Goal: Information Seeking & Learning: Learn about a topic

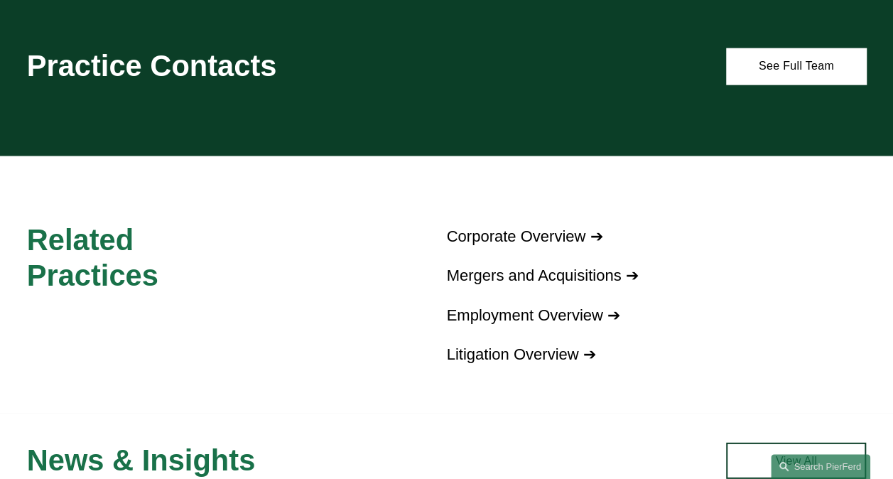
scroll to position [1776, 0]
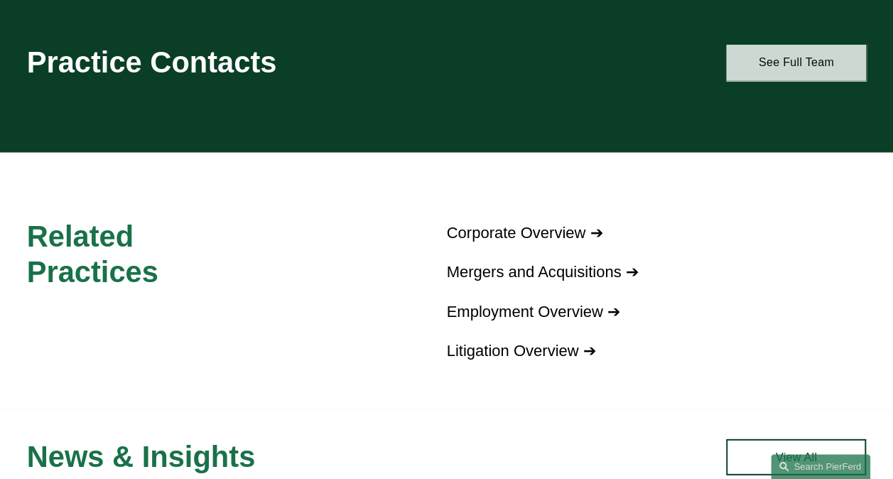
click at [762, 45] on link "See Full Team" at bounding box center [796, 63] width 140 height 36
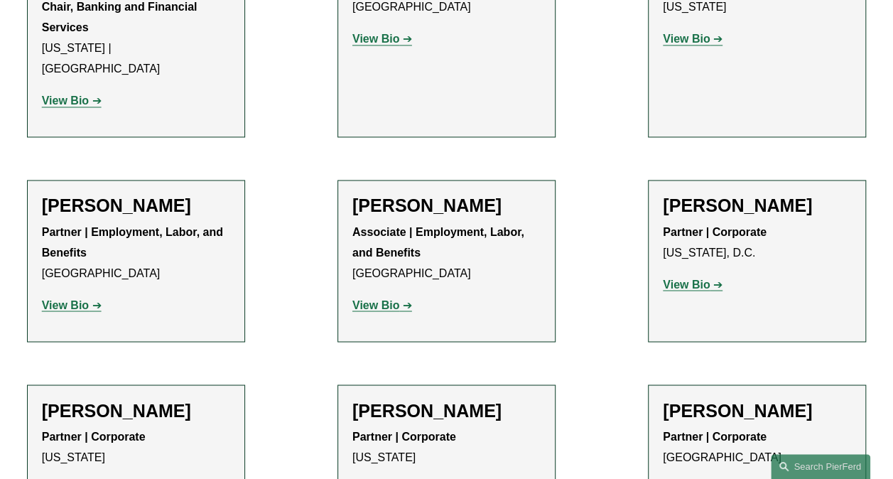
scroll to position [1137, 0]
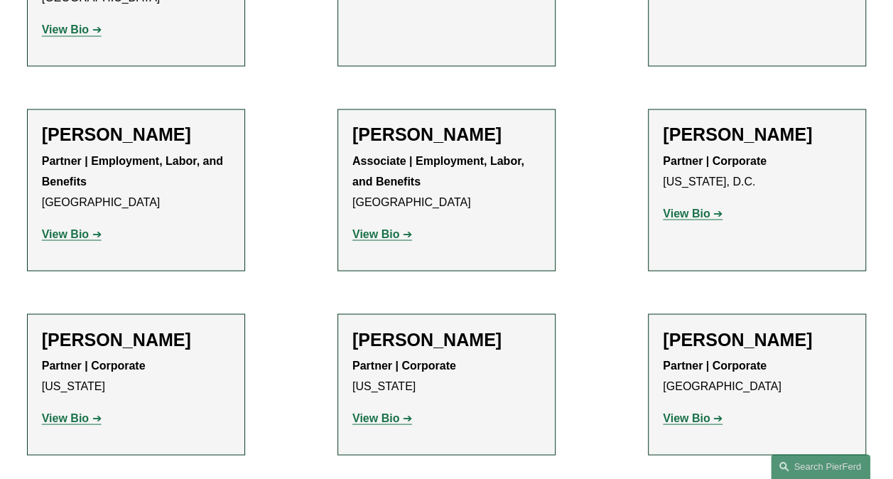
click at [677, 207] on strong "View Bio" at bounding box center [686, 213] width 47 height 12
click at [372, 411] on strong "View Bio" at bounding box center [375, 417] width 47 height 12
click at [77, 411] on strong "View Bio" at bounding box center [65, 417] width 47 height 12
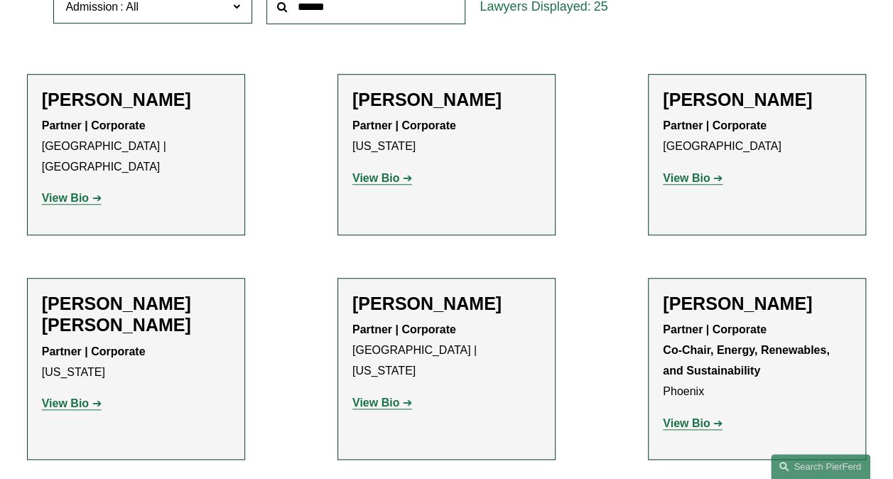
scroll to position [497, 0]
click at [379, 180] on strong "View Bio" at bounding box center [375, 179] width 47 height 12
click at [684, 180] on strong "View Bio" at bounding box center [686, 179] width 47 height 12
click at [81, 193] on strong "View Bio" at bounding box center [65, 199] width 47 height 12
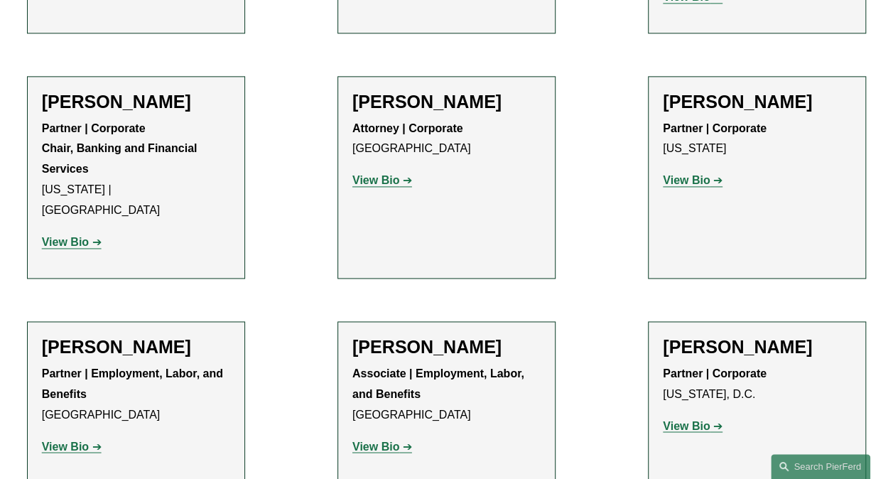
scroll to position [995, 0]
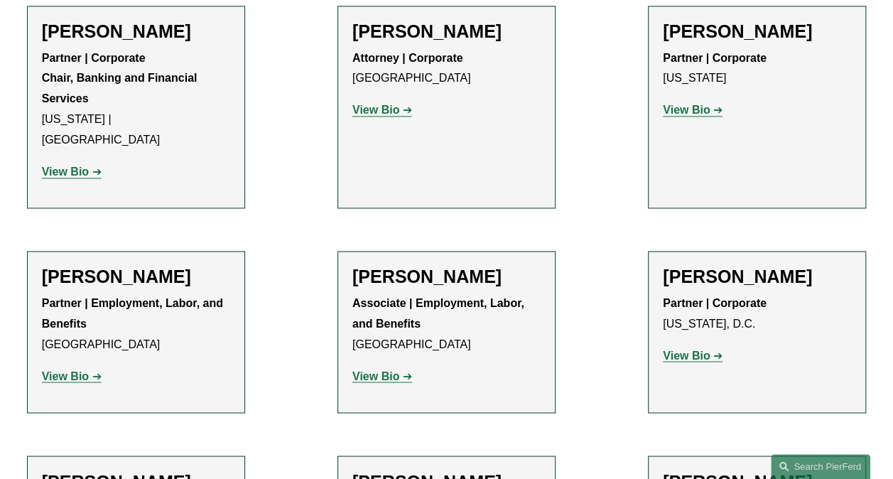
click at [383, 369] on strong "View Bio" at bounding box center [375, 375] width 47 height 12
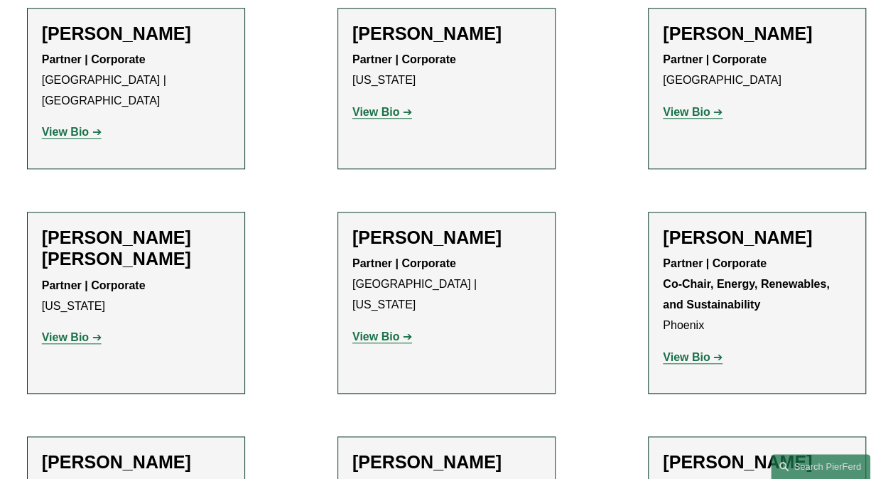
scroll to position [568, 0]
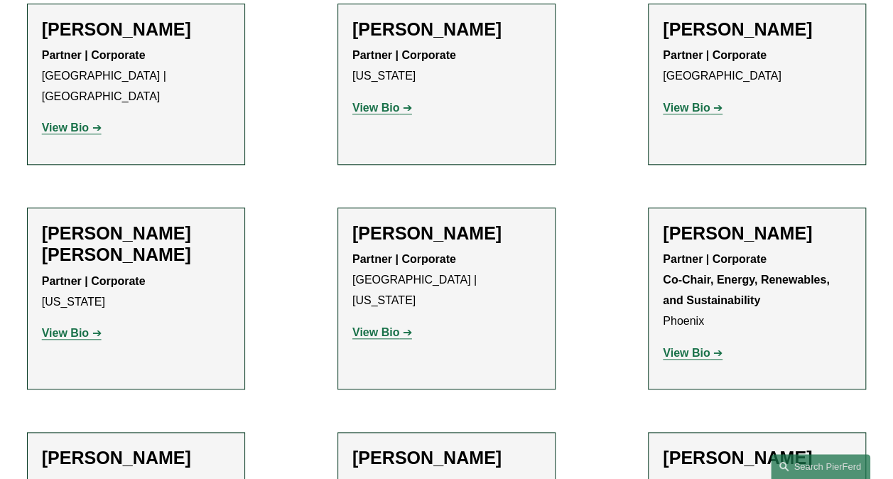
click at [77, 327] on strong "View Bio" at bounding box center [65, 333] width 47 height 12
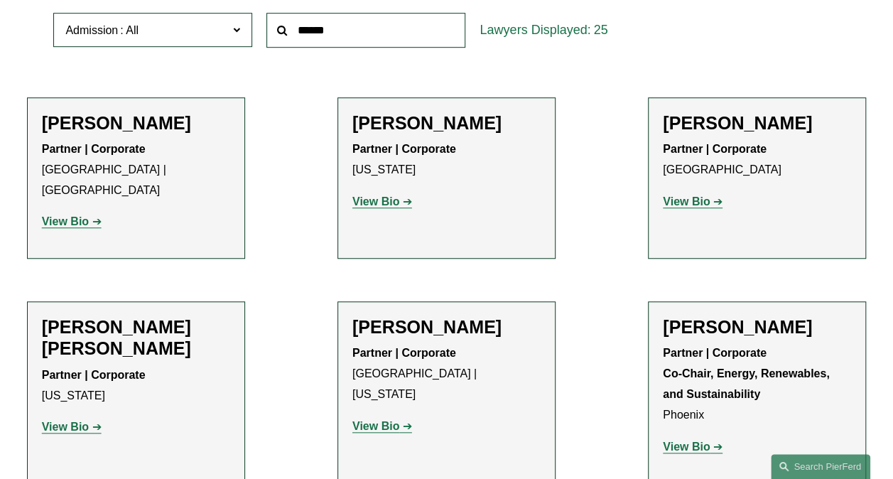
scroll to position [497, 0]
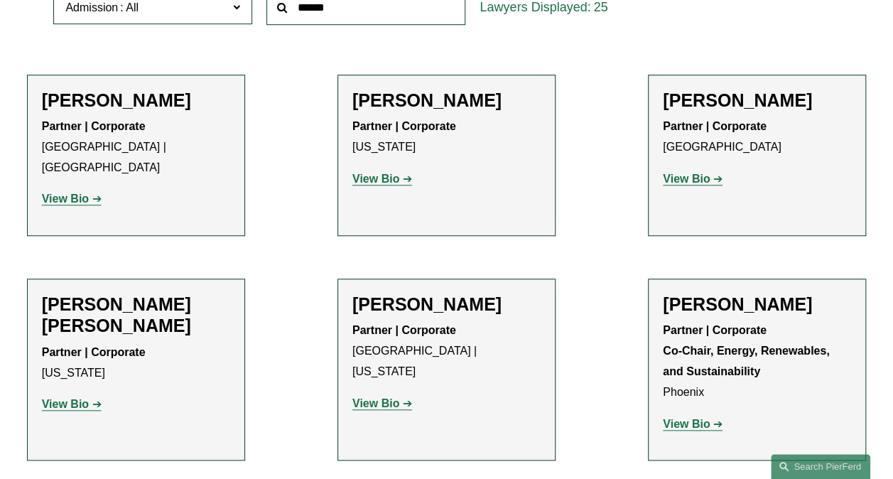
click at [70, 193] on strong "View Bio" at bounding box center [65, 199] width 47 height 12
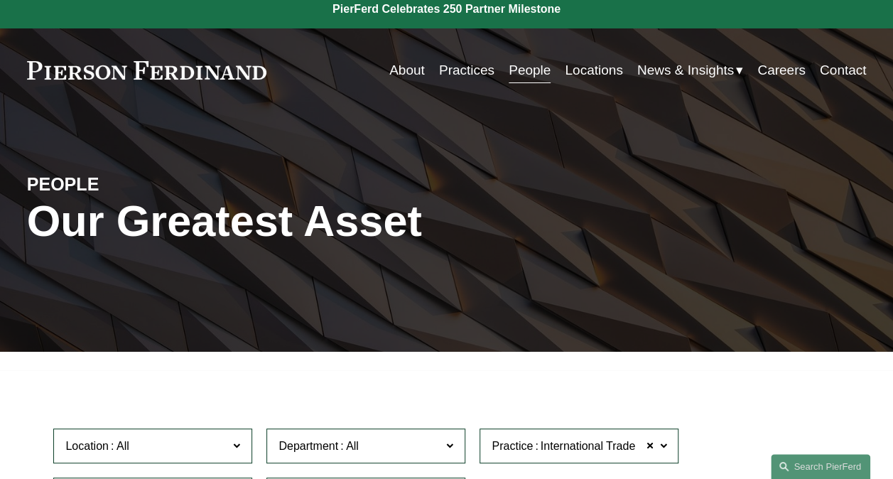
scroll to position [0, 0]
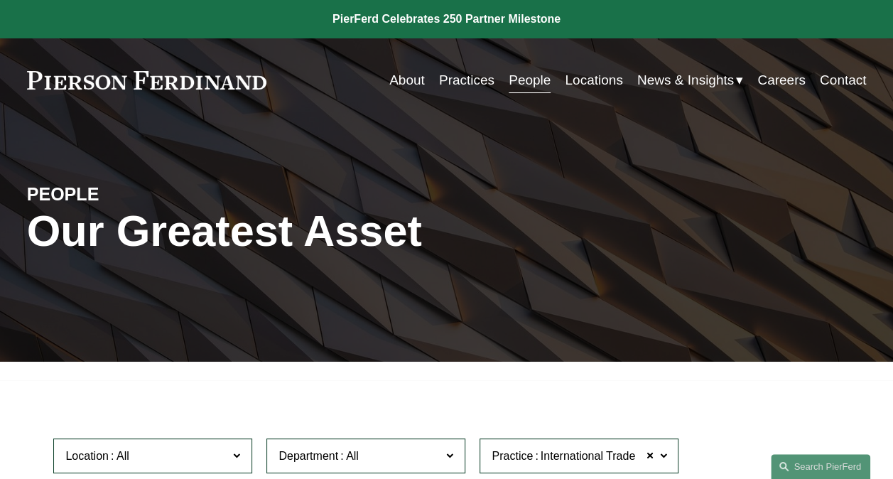
click at [469, 79] on link "Practices" at bounding box center [466, 80] width 55 height 27
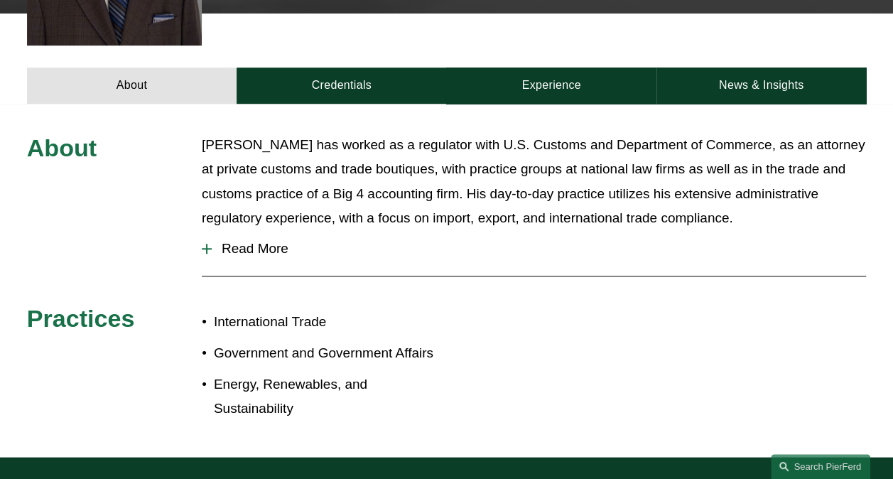
scroll to position [497, 0]
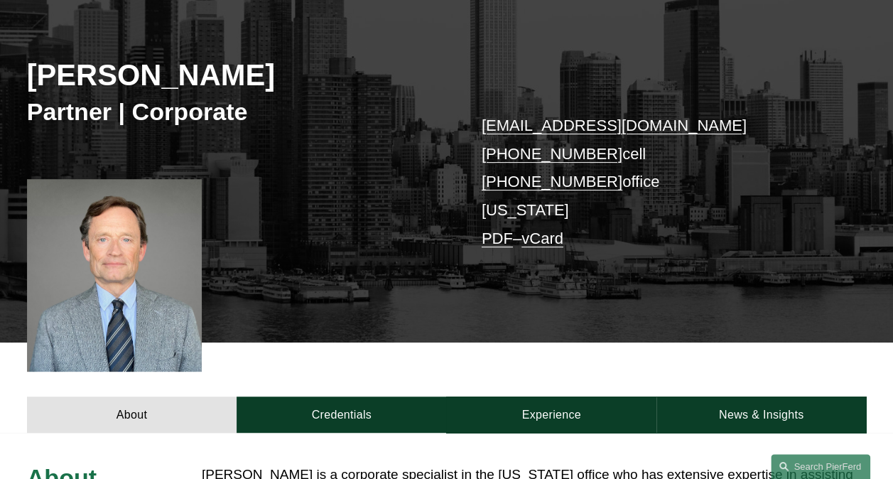
scroll to position [142, 0]
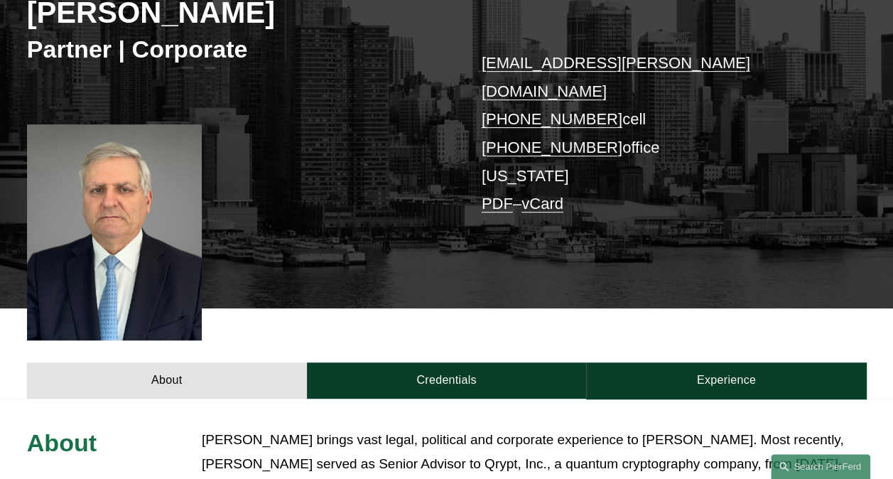
scroll to position [71, 0]
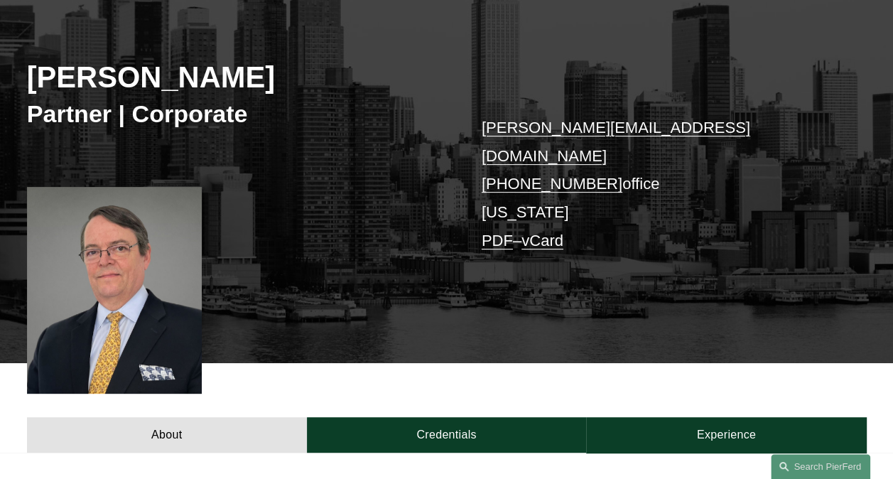
scroll to position [142, 0]
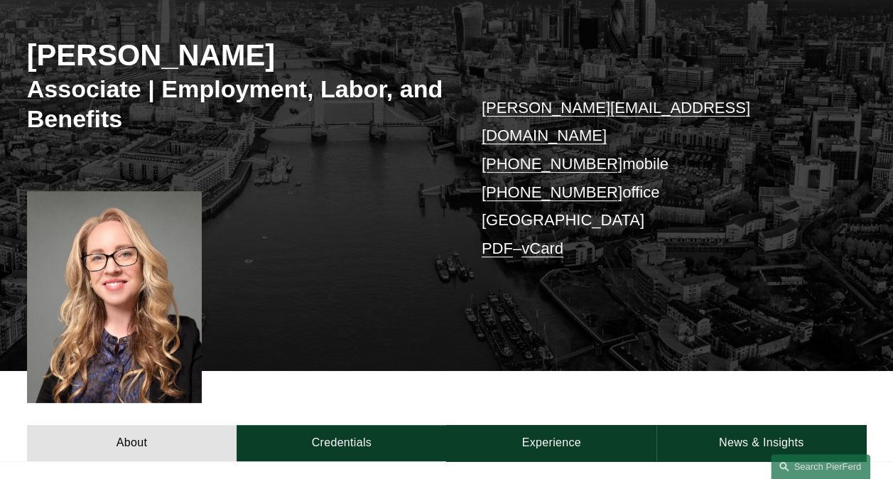
scroll to position [213, 0]
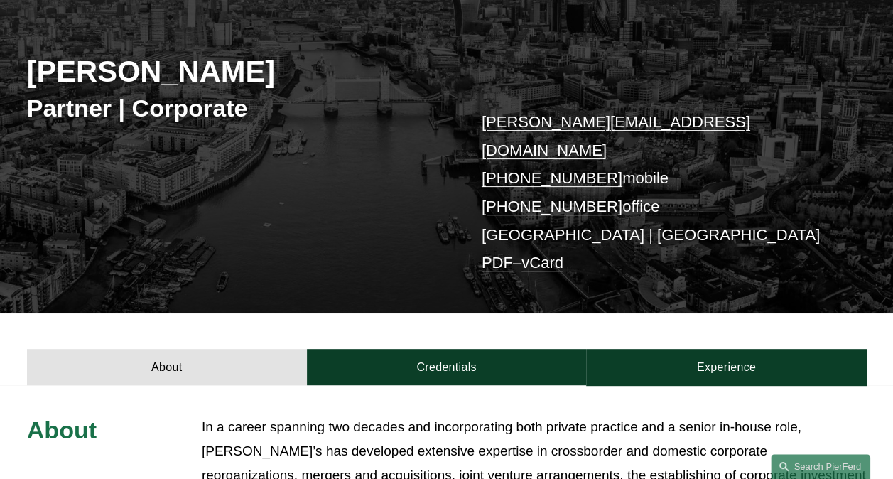
scroll to position [284, 0]
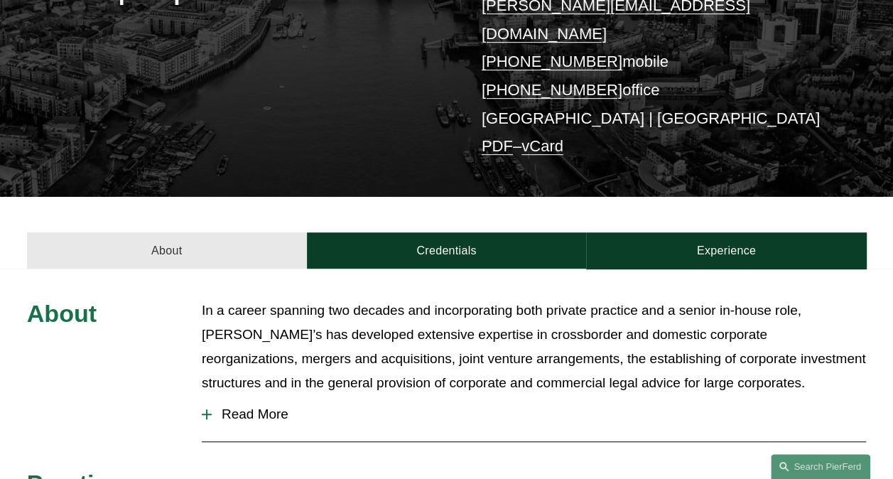
click at [148, 232] on link "About" at bounding box center [167, 250] width 280 height 36
click at [171, 232] on link "About" at bounding box center [167, 250] width 280 height 36
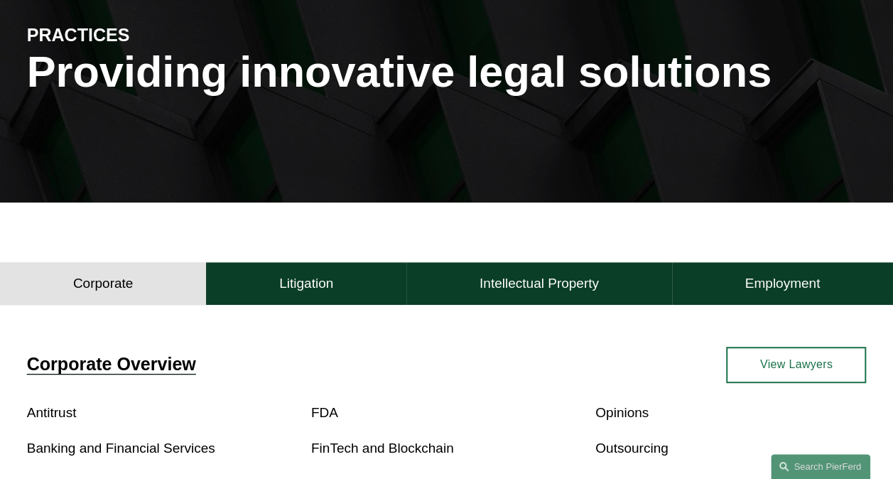
scroll to position [71, 0]
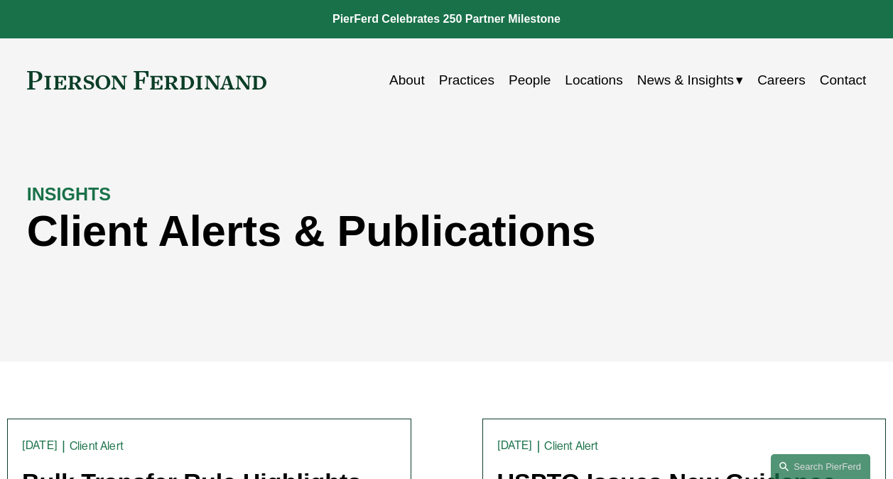
scroll to position [284, 0]
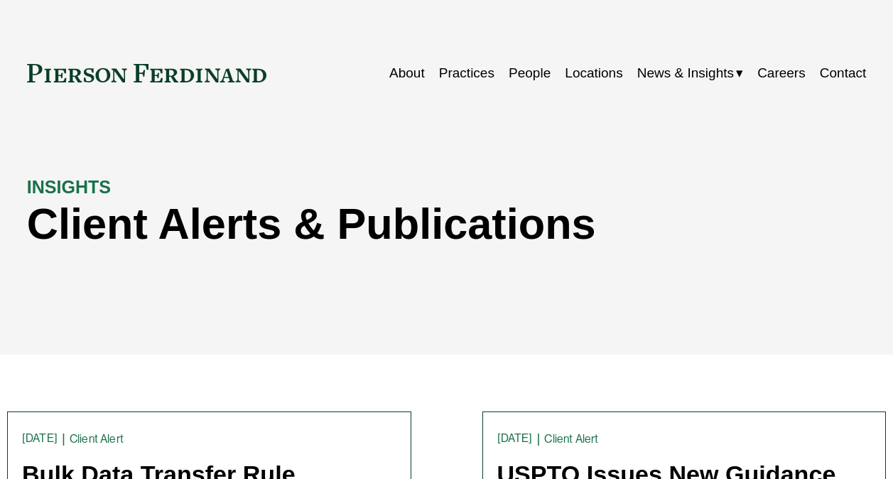
scroll to position [284, 0]
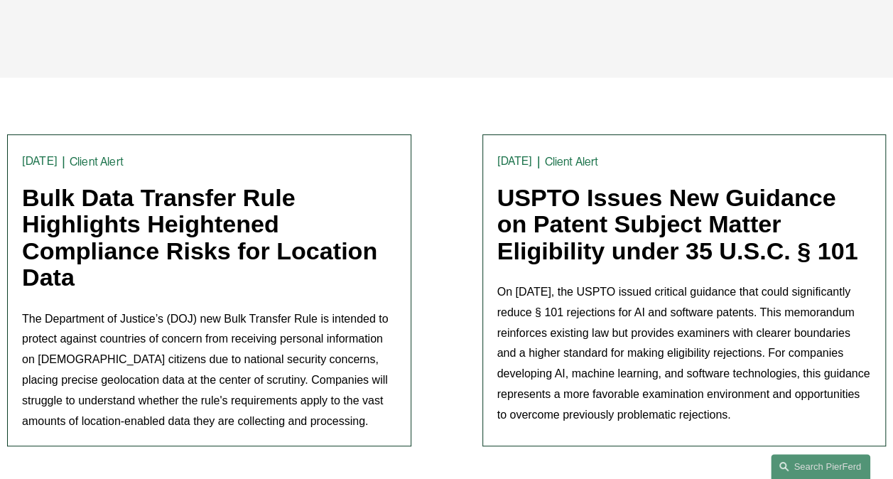
click at [237, 251] on link "Bulk Data Transfer Rule Highlights Heightened Compliance Risks for Location Data" at bounding box center [199, 237] width 355 height 107
